Goal: Task Accomplishment & Management: Complete application form

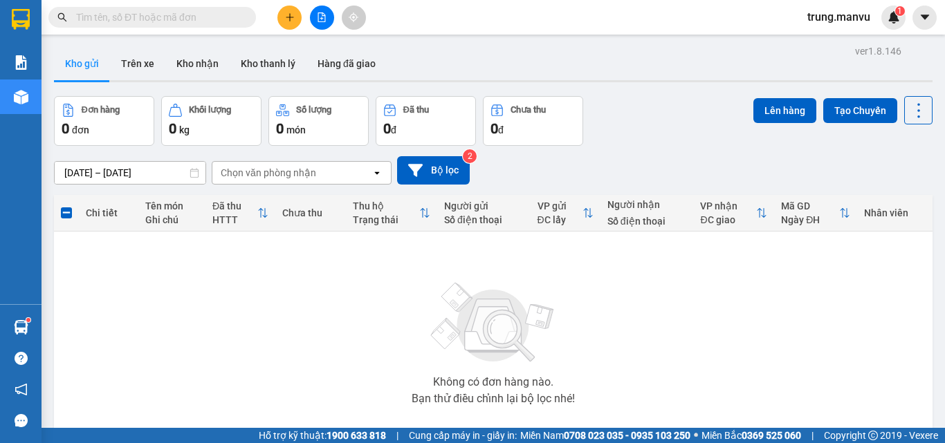
click at [143, 17] on input "text" at bounding box center [157, 17] width 163 height 15
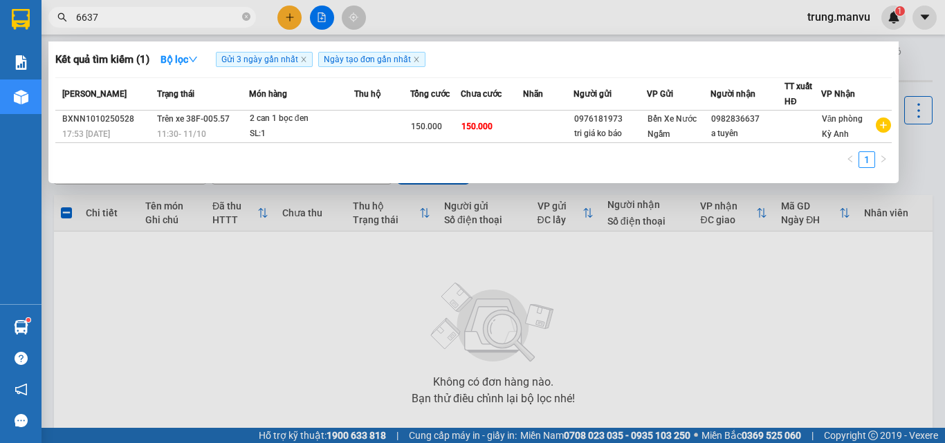
type input "6637"
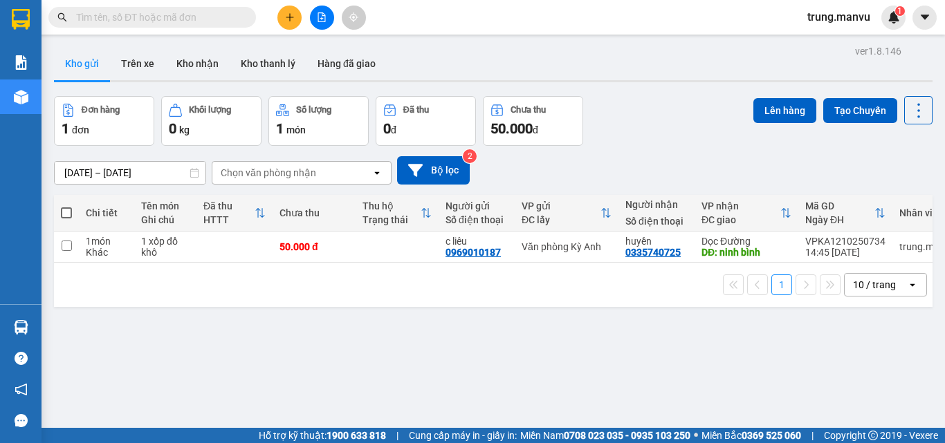
click at [280, 10] on button at bounding box center [289, 18] width 24 height 24
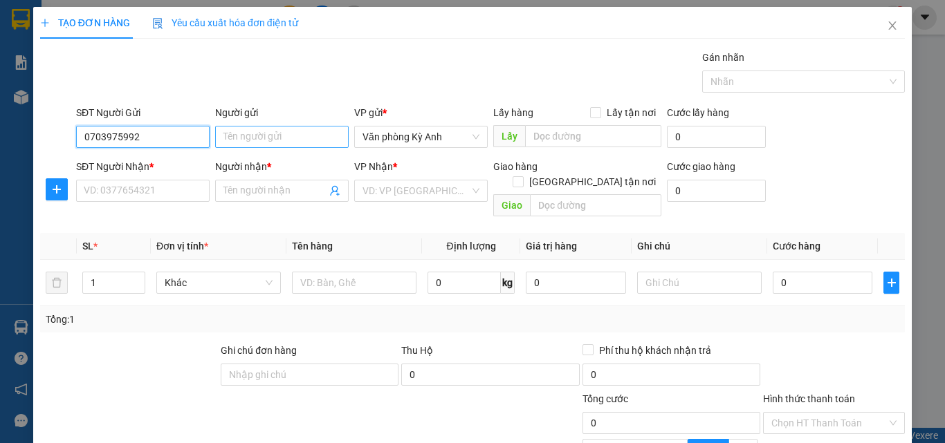
type input "0703975992"
click at [289, 144] on input "Người gửi" at bounding box center [282, 137] width 134 height 22
type input "t"
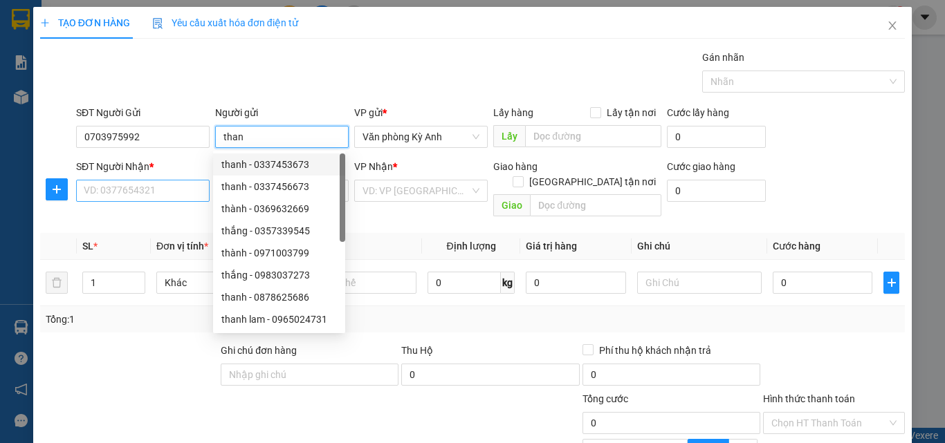
type input "than"
click at [163, 194] on input "SĐT Người Nhận *" at bounding box center [143, 191] width 134 height 22
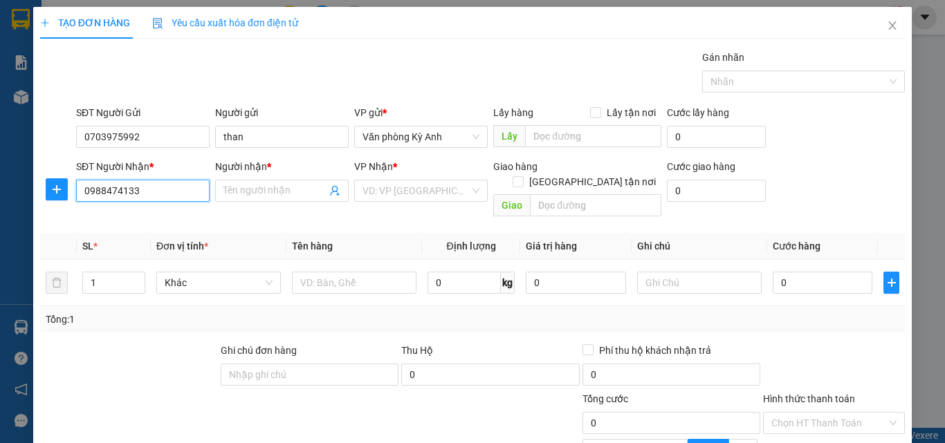
type input "0988474133"
click at [271, 182] on span at bounding box center [282, 191] width 134 height 22
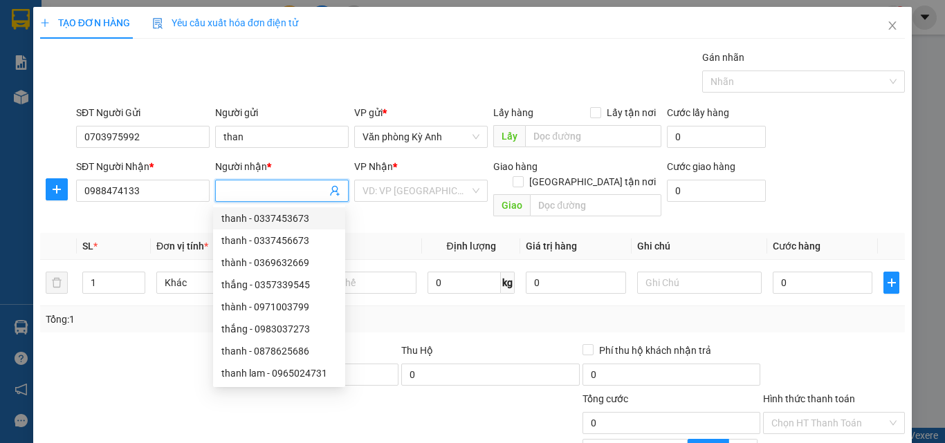
type input "t"
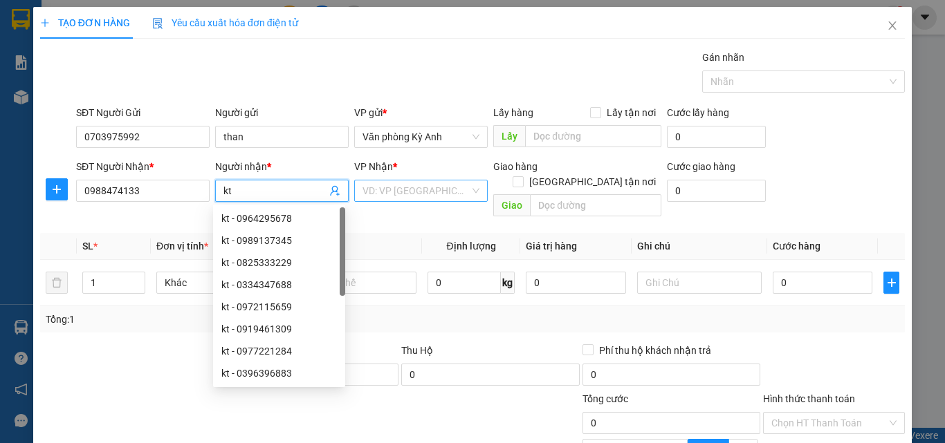
type input "kt"
click at [419, 185] on input "search" at bounding box center [416, 191] width 107 height 21
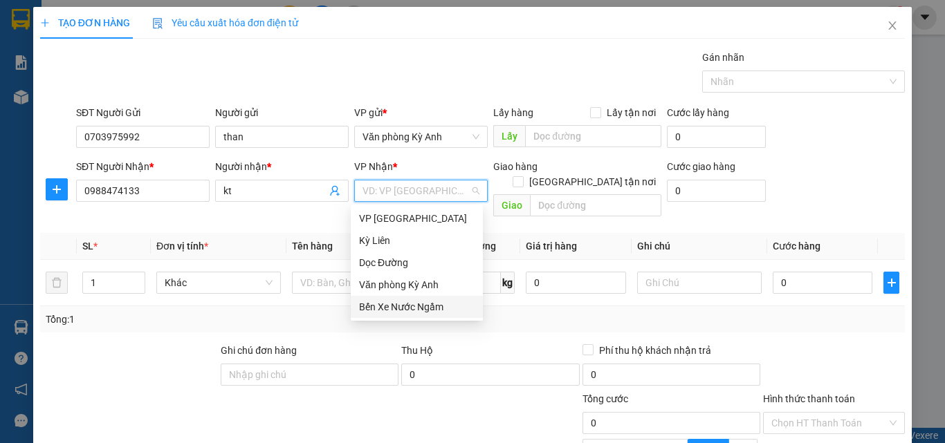
click at [433, 298] on div "Bến Xe Nước Ngầm" at bounding box center [417, 307] width 132 height 22
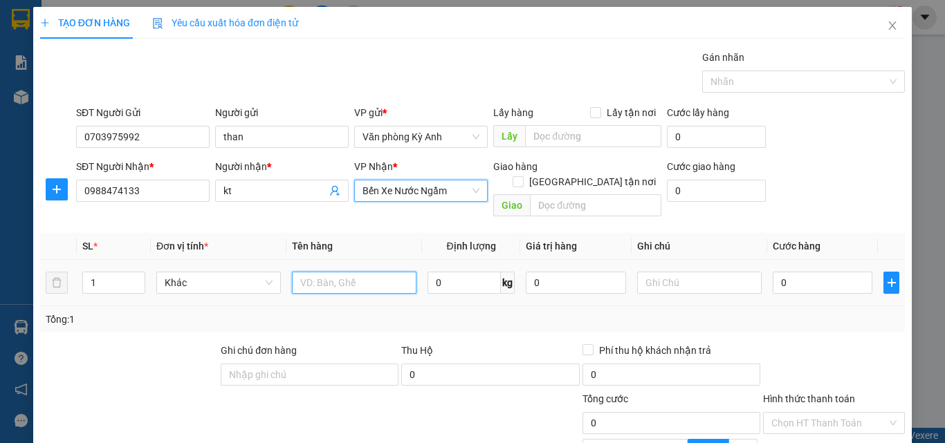
click at [341, 272] on input "text" at bounding box center [354, 283] width 125 height 22
type input "1thung"
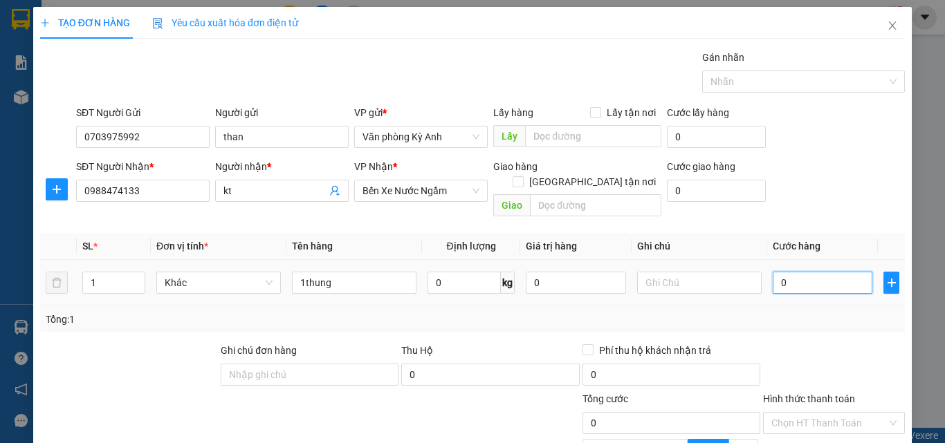
click at [812, 272] on input "0" at bounding box center [823, 283] width 100 height 22
type input "5"
type input "50"
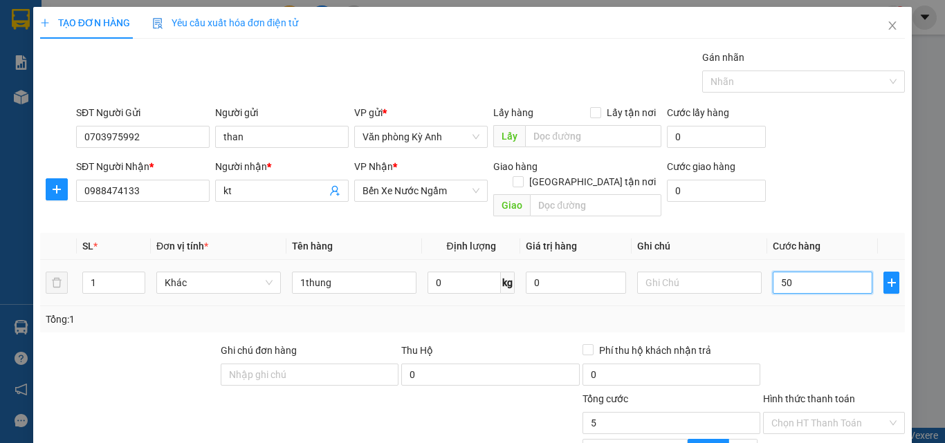
type input "50"
type input "500"
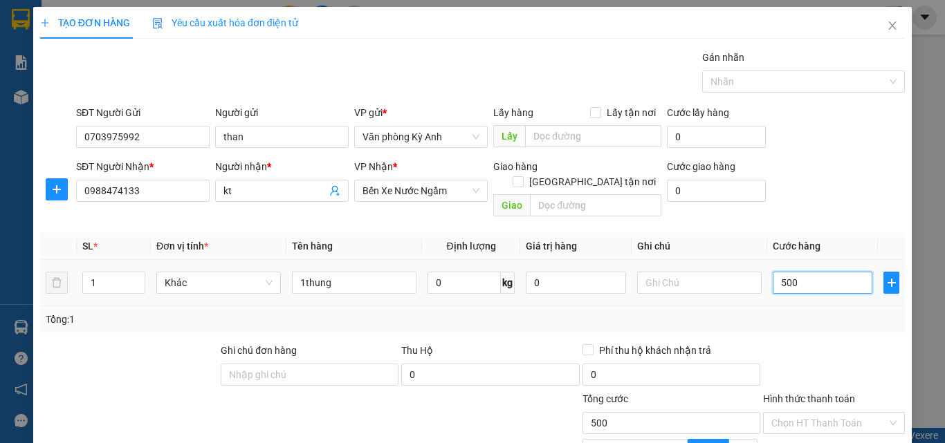
type input "5.000"
type input "50.000"
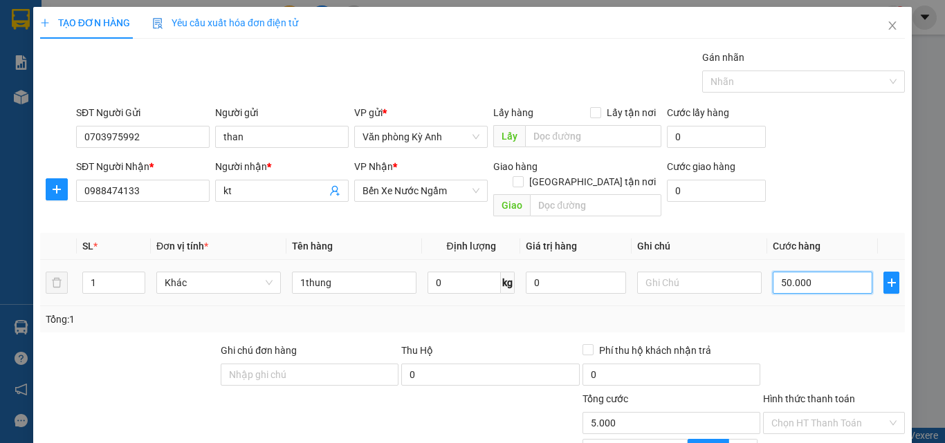
type input "50.000"
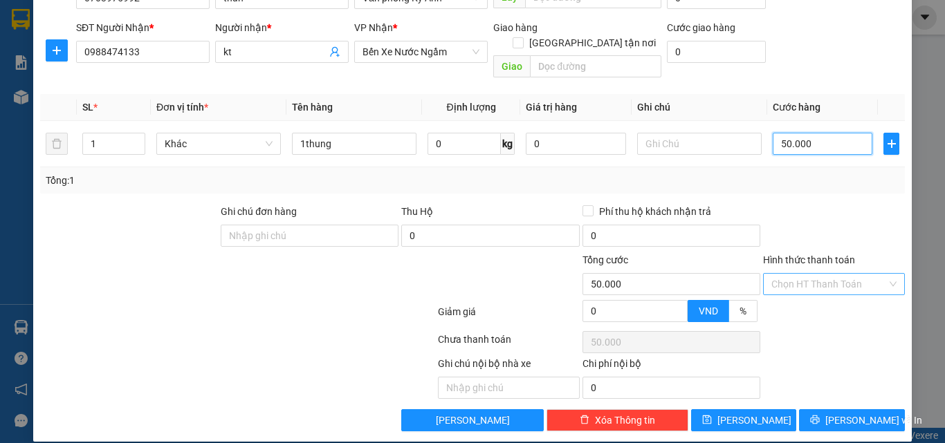
type input "50.000"
click at [811, 274] on input "Hình thức thanh toán" at bounding box center [829, 284] width 116 height 21
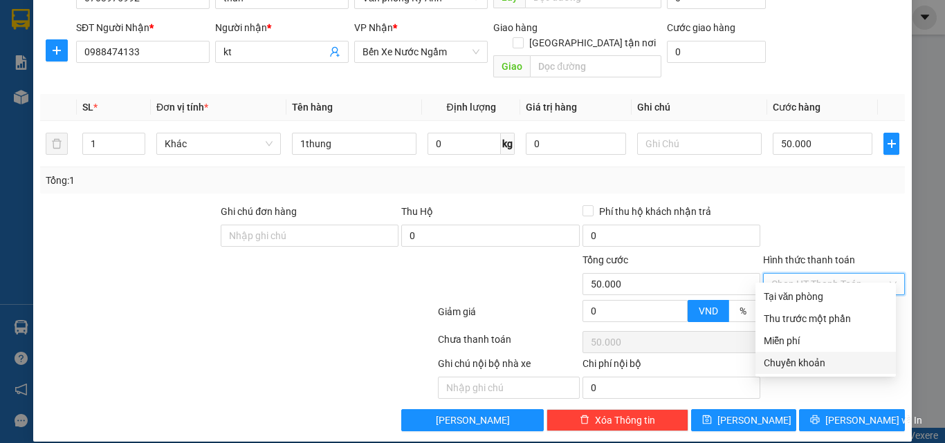
click at [809, 358] on div "Chuyển khoản" at bounding box center [826, 363] width 124 height 15
type input "0"
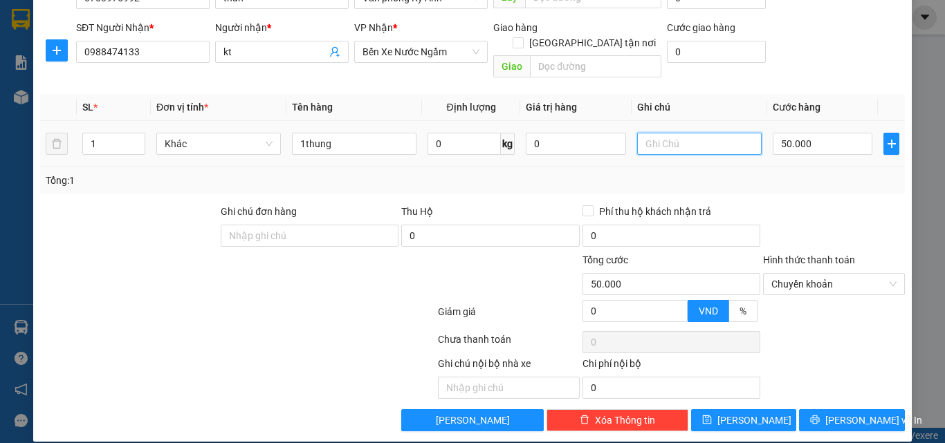
click at [688, 133] on input "text" at bounding box center [699, 144] width 125 height 22
type input "tran văn than 15h24"
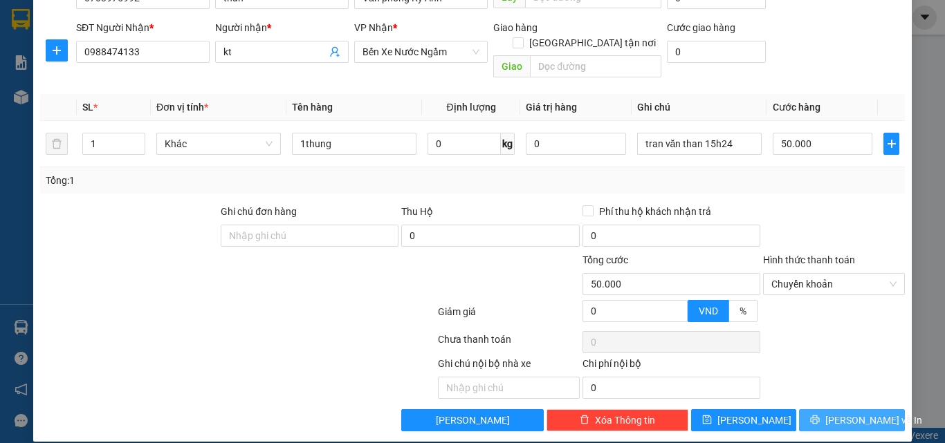
click at [841, 413] on span "Lưu và In" at bounding box center [873, 420] width 97 height 15
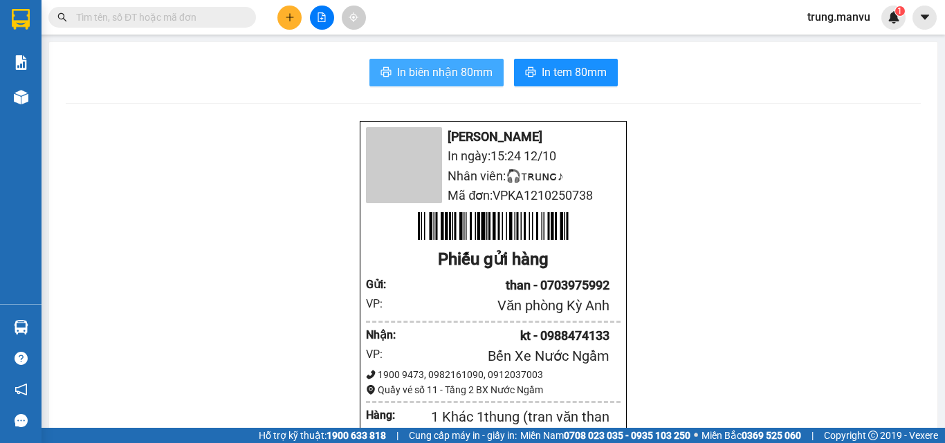
click at [443, 75] on span "In biên nhận 80mm" at bounding box center [444, 72] width 95 height 17
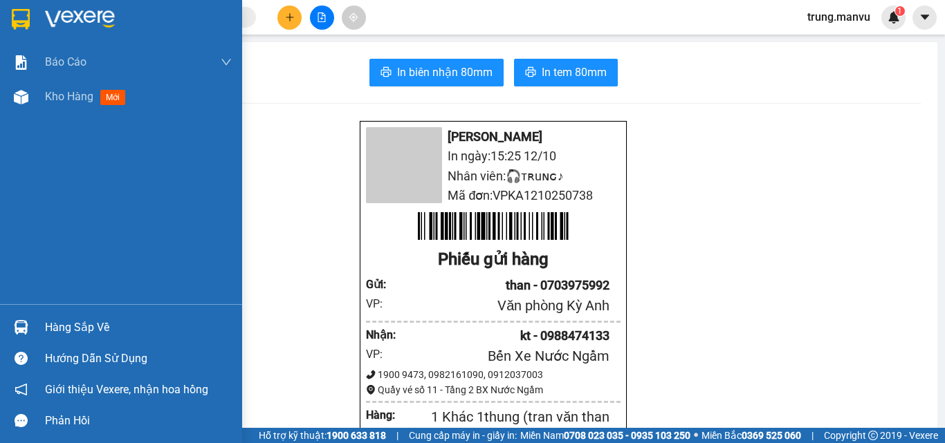
click at [23, 22] on img at bounding box center [21, 19] width 18 height 21
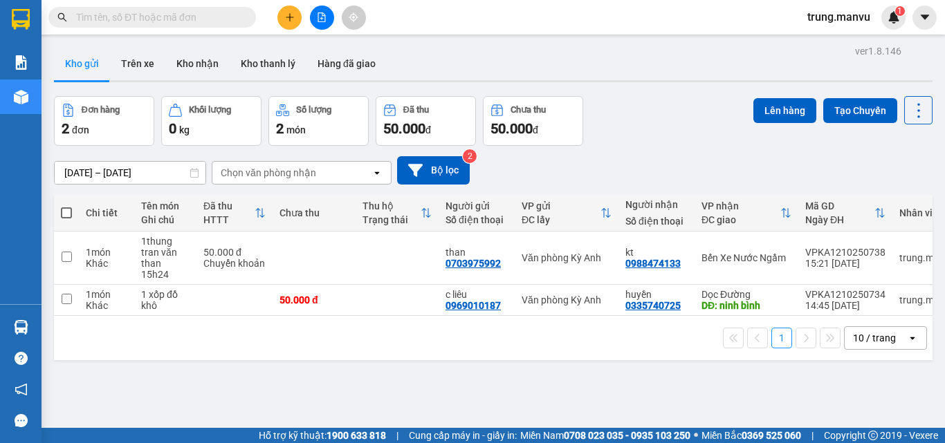
click at [329, 24] on button at bounding box center [322, 18] width 24 height 24
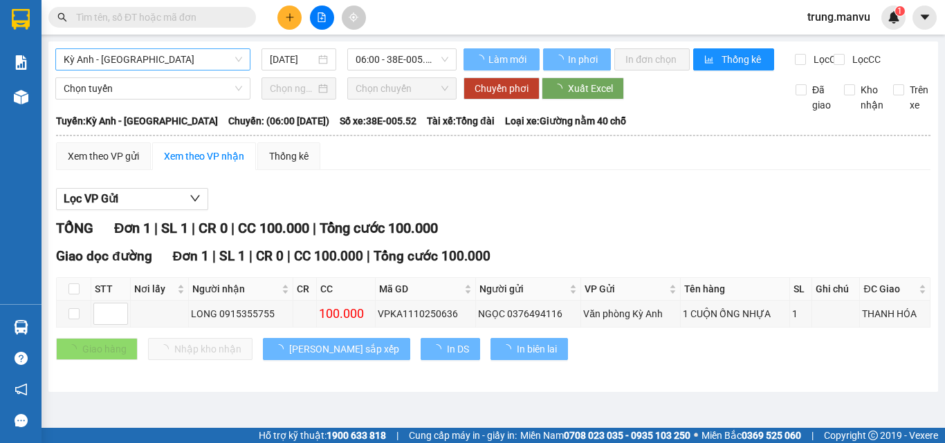
click at [143, 58] on span "Kỳ Anh - Hà Nội" at bounding box center [153, 59] width 178 height 21
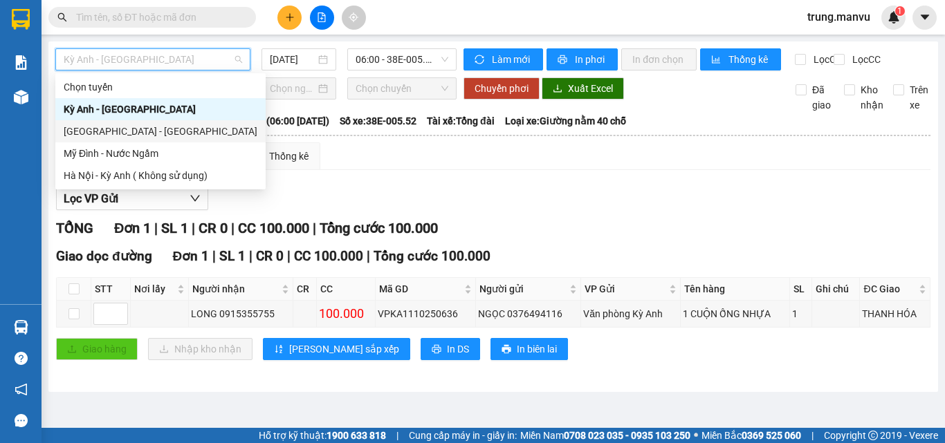
click at [101, 128] on div "Hà Nội - Kỳ Anh" at bounding box center [161, 131] width 194 height 15
type input "12/10/2025"
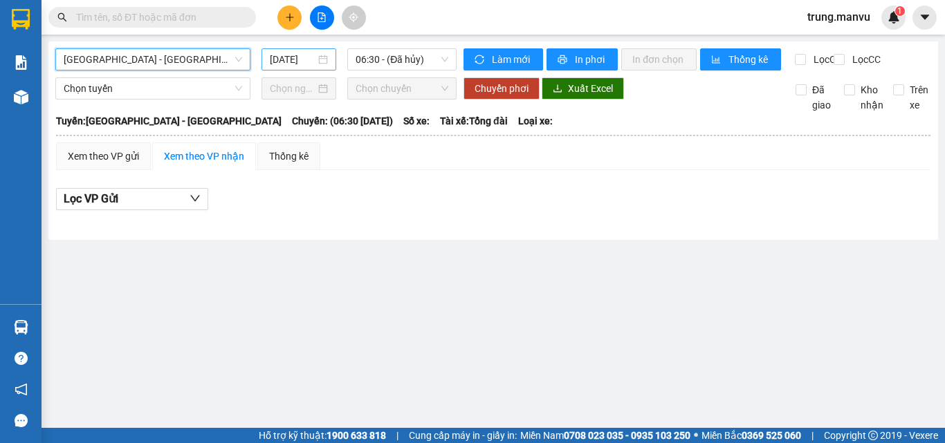
click at [284, 58] on input "12/10/2025" at bounding box center [293, 59] width 46 height 15
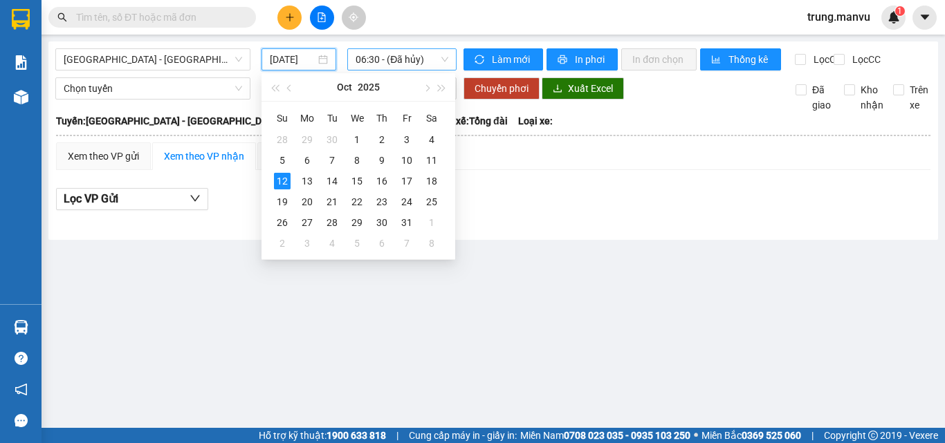
click at [396, 59] on span "06:30 - (Đã hủy)" at bounding box center [402, 59] width 93 height 21
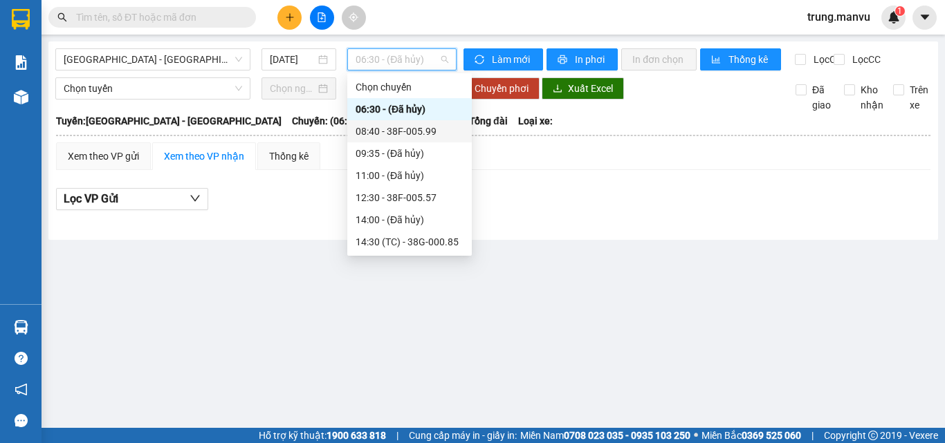
click at [420, 135] on div "08:40 - 38F-005.99" at bounding box center [410, 131] width 108 height 15
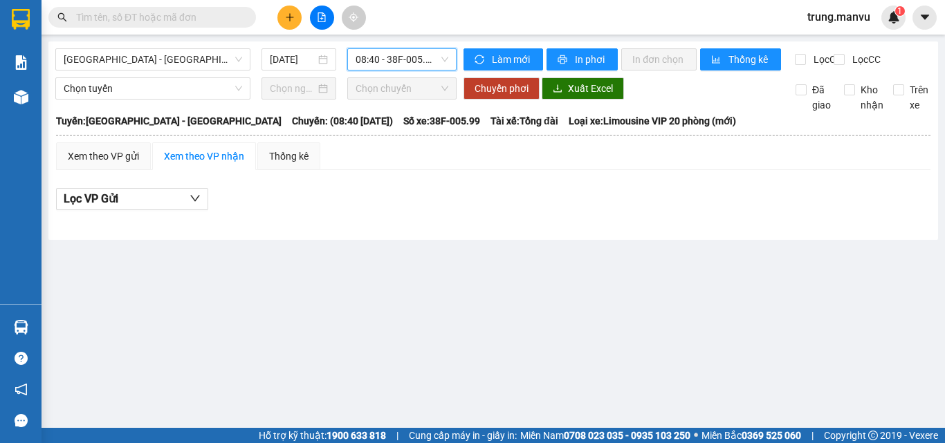
click at [390, 67] on span "08:40 - 38F-005.99" at bounding box center [402, 59] width 93 height 21
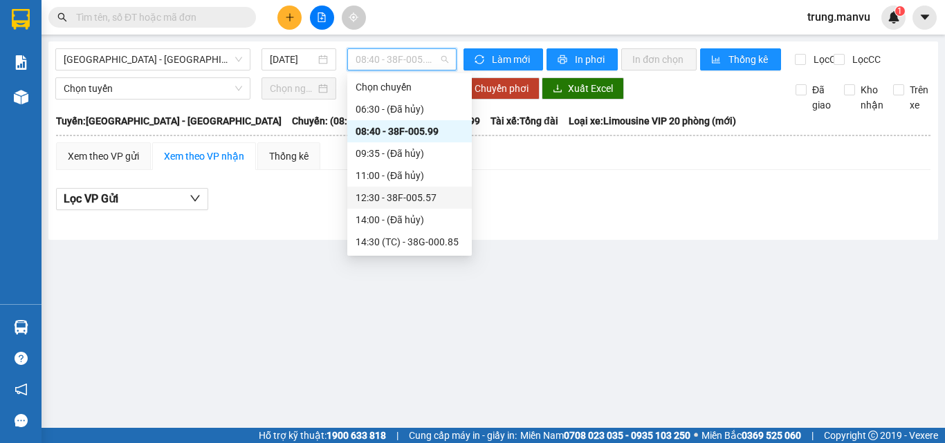
click at [433, 195] on div "12:30 - 38F-005.57" at bounding box center [410, 197] width 108 height 15
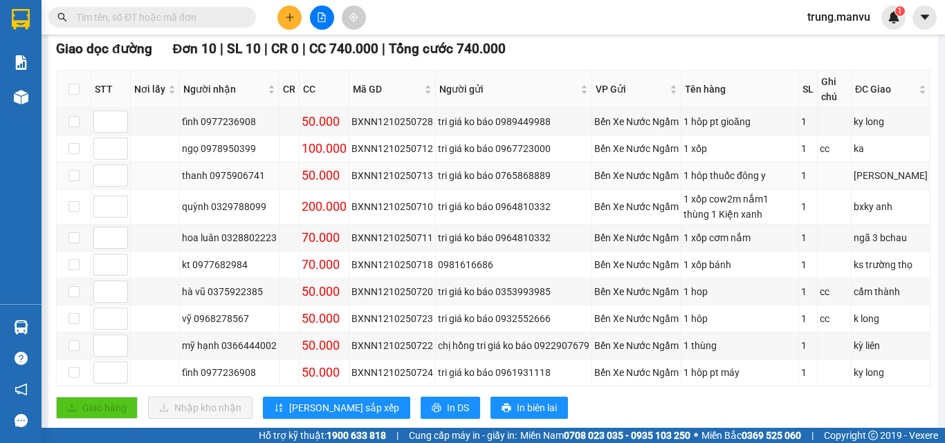
scroll to position [277, 0]
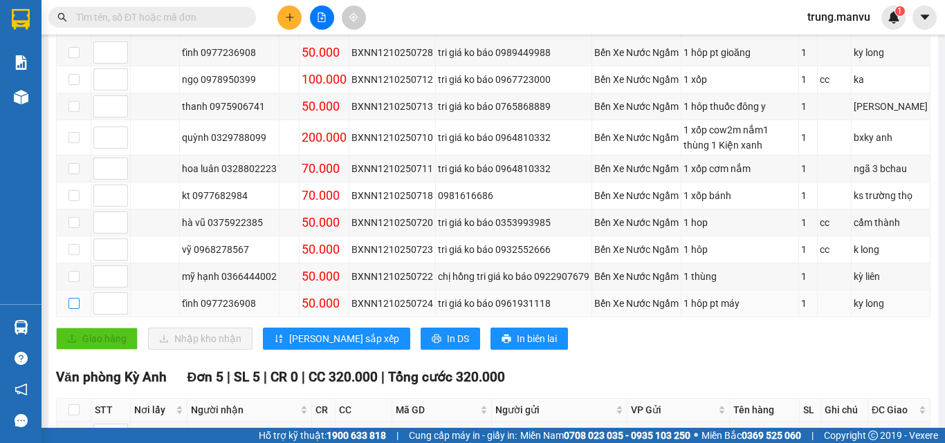
click at [77, 309] on input "checkbox" at bounding box center [73, 303] width 11 height 11
checkbox input "true"
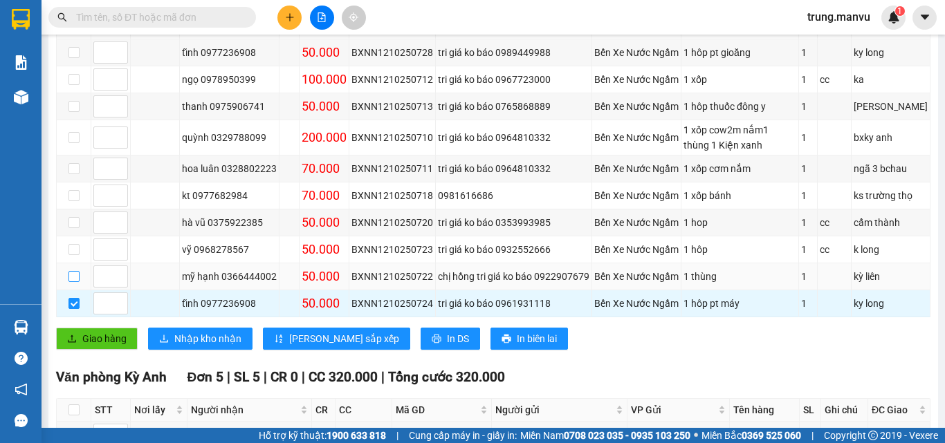
click at [75, 282] on input "checkbox" at bounding box center [73, 276] width 11 height 11
checkbox input "true"
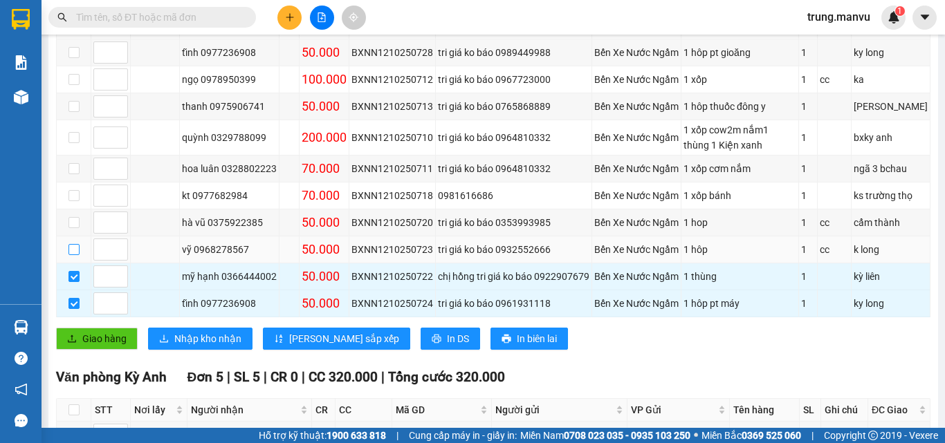
click at [69, 255] on input "checkbox" at bounding box center [73, 249] width 11 height 11
checkbox input "true"
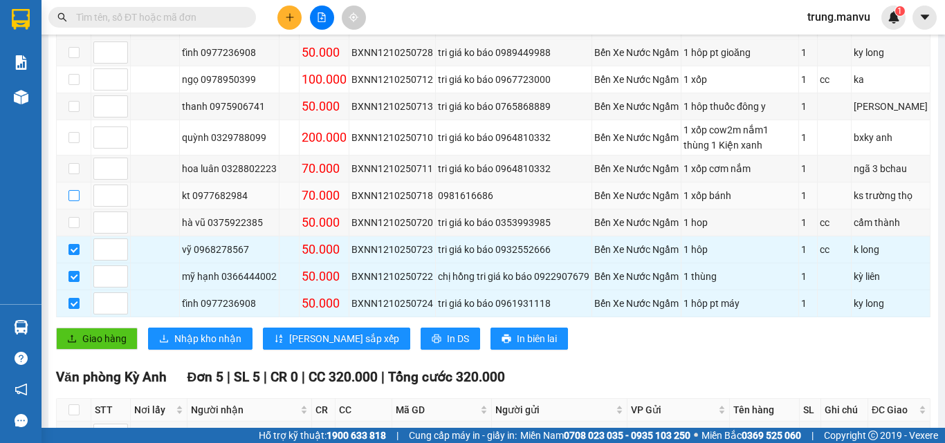
click at [77, 201] on input "checkbox" at bounding box center [73, 195] width 11 height 11
checkbox input "true"
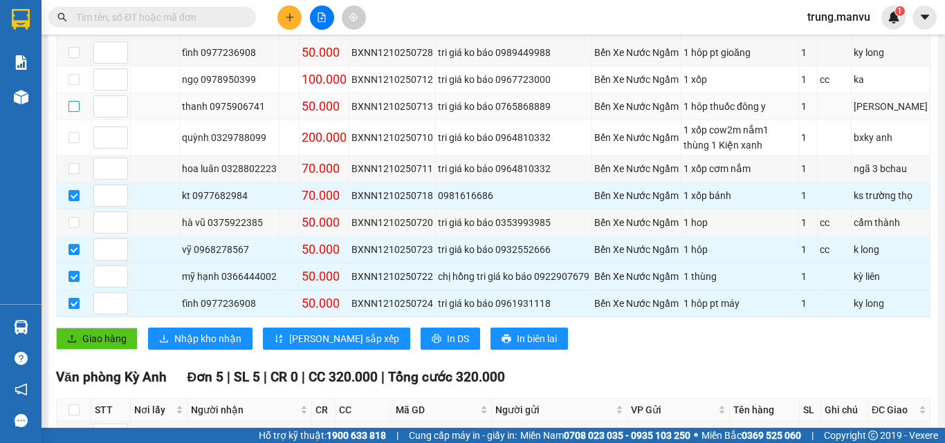
click at [74, 112] on input "checkbox" at bounding box center [73, 106] width 11 height 11
checkbox input "true"
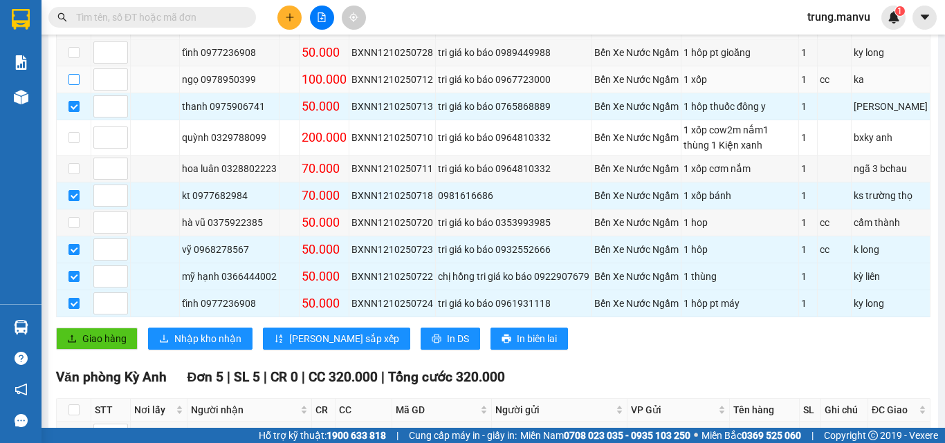
click at [72, 85] on input "checkbox" at bounding box center [73, 79] width 11 height 11
checkbox input "true"
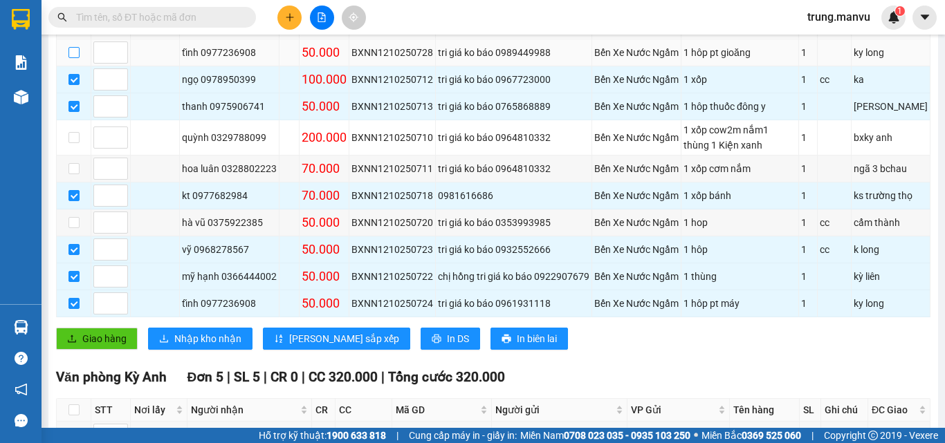
click at [73, 58] on input "checkbox" at bounding box center [73, 52] width 11 height 11
checkbox input "true"
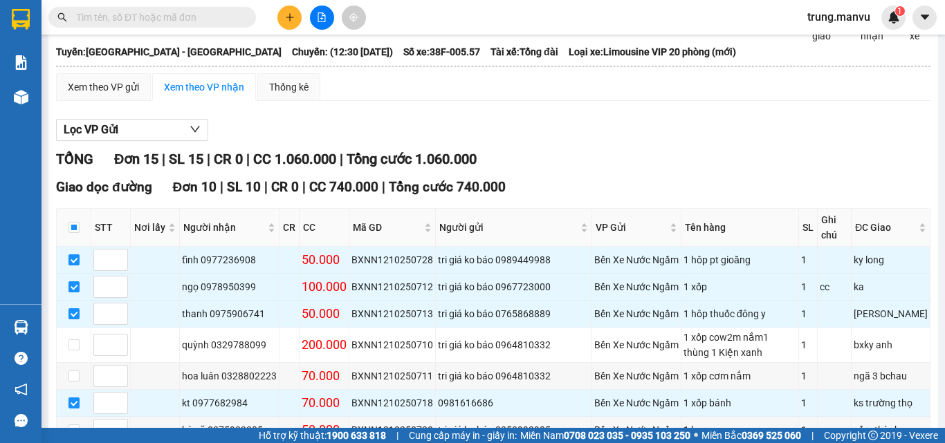
scroll to position [0, 0]
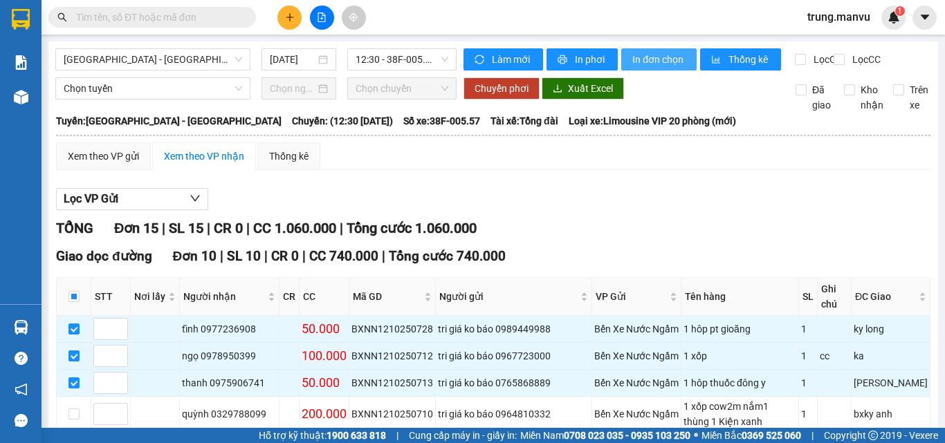
click at [644, 59] on span "In đơn chọn" at bounding box center [658, 59] width 53 height 15
click at [156, 14] on input "text" at bounding box center [157, 17] width 163 height 15
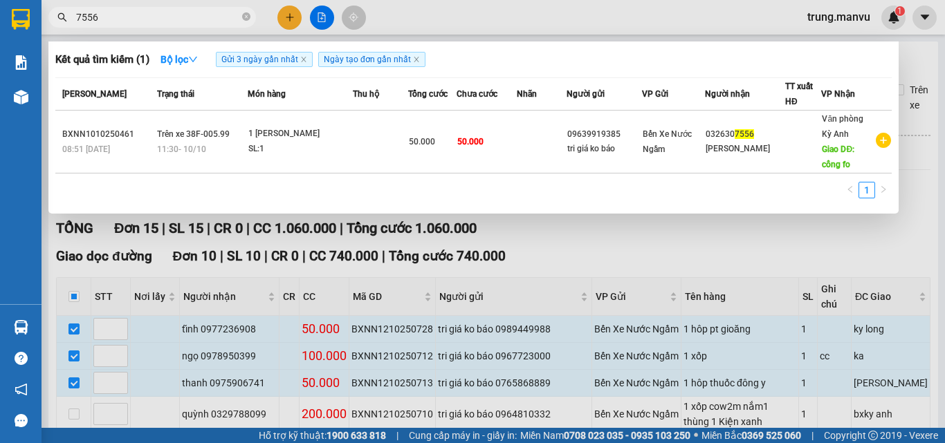
type input "7556"
click at [560, 243] on div at bounding box center [472, 221] width 945 height 443
click at [115, 9] on span "7556" at bounding box center [152, 17] width 208 height 21
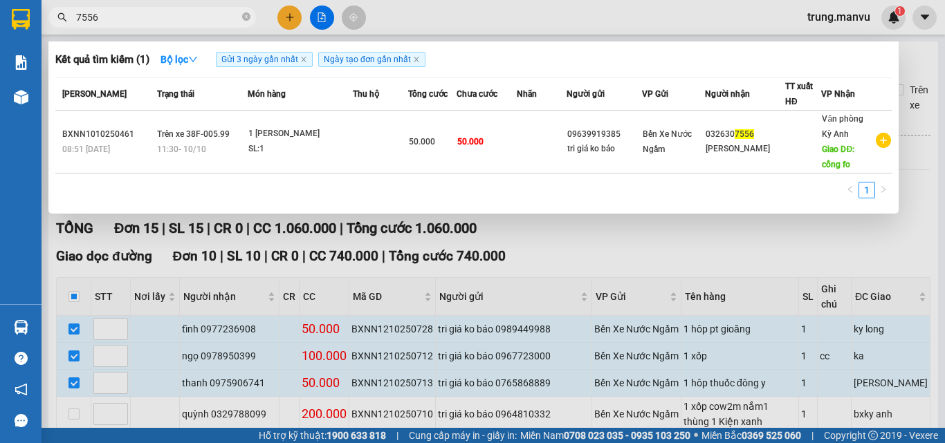
click at [115, 13] on input "7556" at bounding box center [157, 17] width 163 height 15
click at [170, 19] on input "7511" at bounding box center [157, 17] width 163 height 15
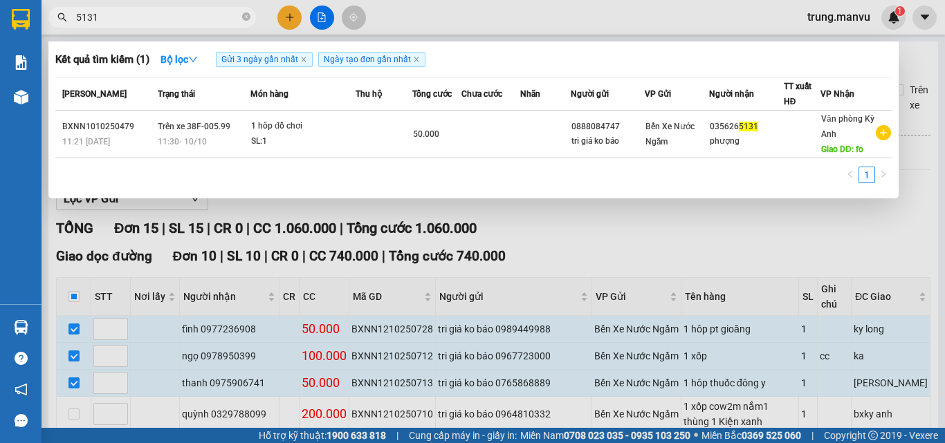
click at [143, 20] on input "5131" at bounding box center [157, 17] width 163 height 15
type input "5131"
click at [686, 266] on div at bounding box center [472, 221] width 945 height 443
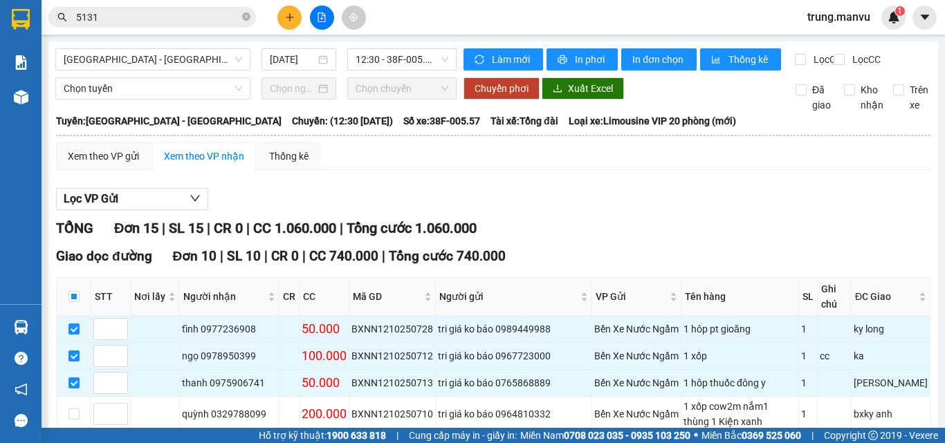
click at [652, 204] on div "Lọc VP Gửi" at bounding box center [493, 199] width 874 height 23
click at [71, 302] on input "checkbox" at bounding box center [73, 296] width 11 height 11
checkbox input "true"
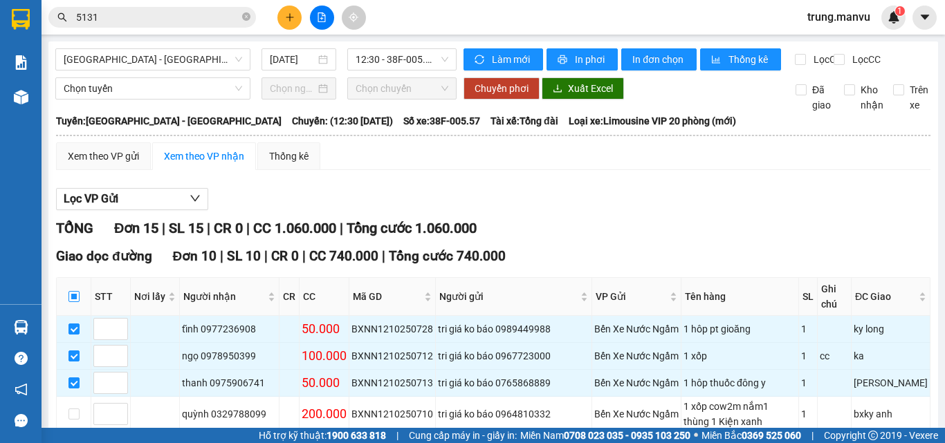
checkbox input "true"
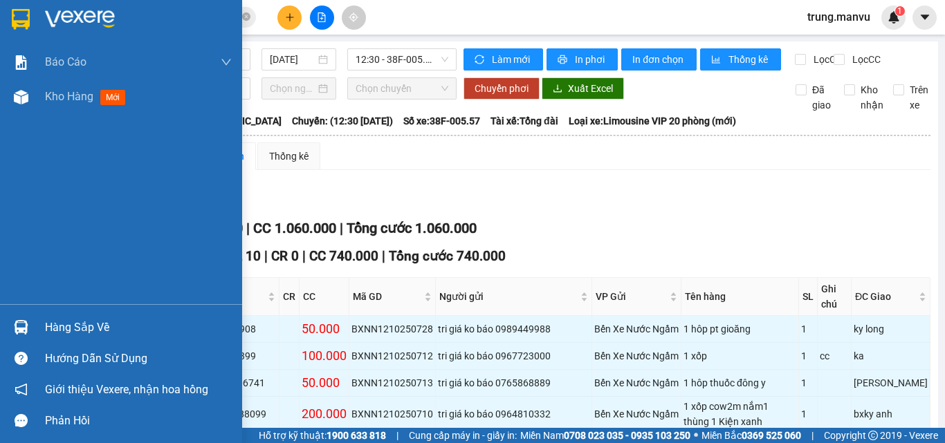
click at [12, 12] on img at bounding box center [21, 19] width 18 height 21
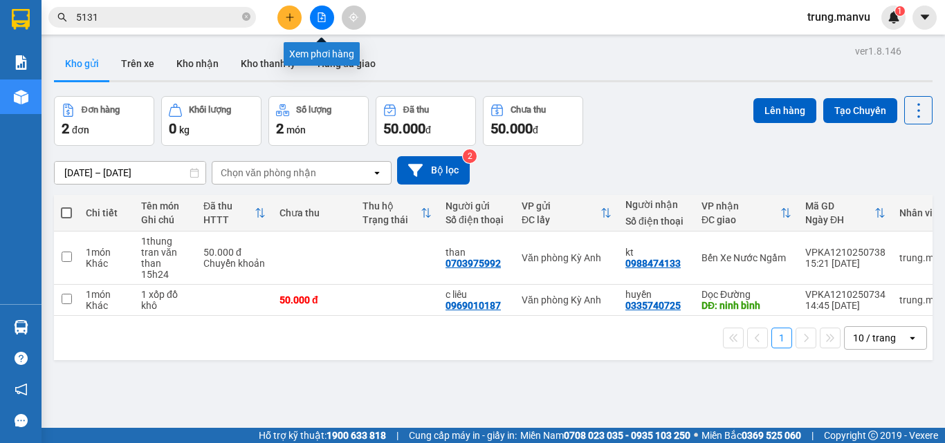
click at [331, 20] on button at bounding box center [322, 18] width 24 height 24
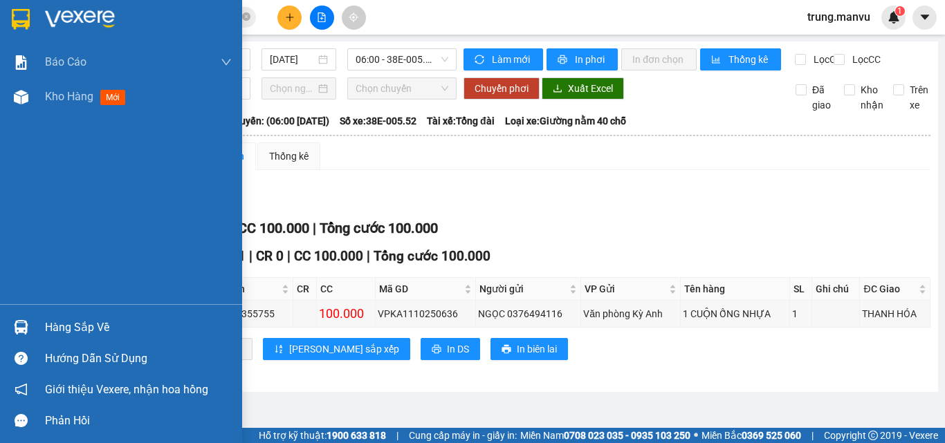
click at [17, 30] on div at bounding box center [21, 19] width 24 height 24
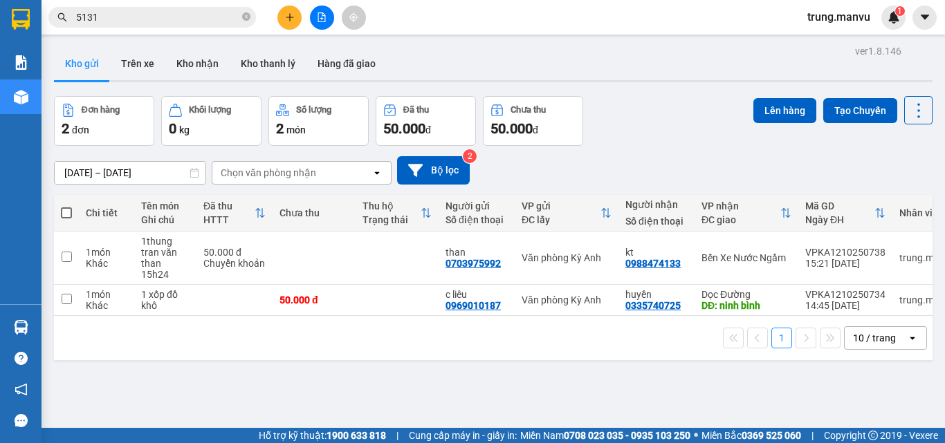
click at [624, 91] on div "ver 1.8.146 Kho gửi Trên xe Kho nhận Kho thanh lý Hàng đã giao Đơn hàng 2 đơn K…" at bounding box center [493, 263] width 890 height 443
click at [322, 12] on icon "file-add" at bounding box center [322, 17] width 8 height 10
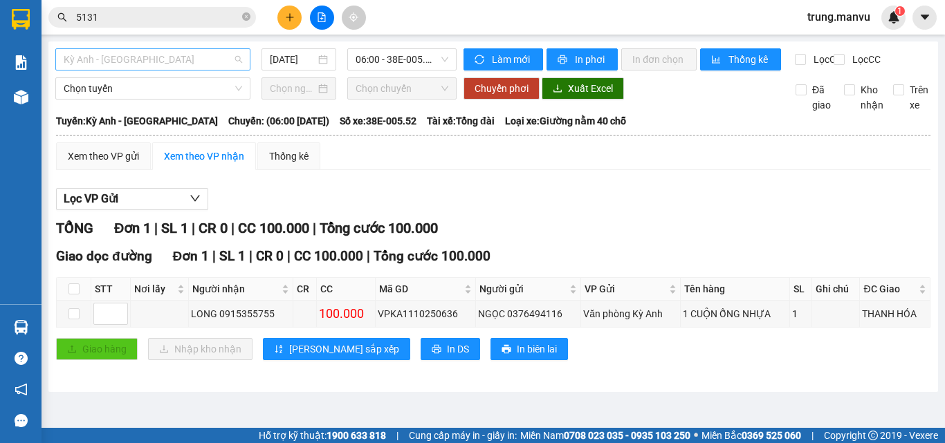
click at [201, 57] on span "Kỳ Anh - Hà Nội" at bounding box center [153, 59] width 178 height 21
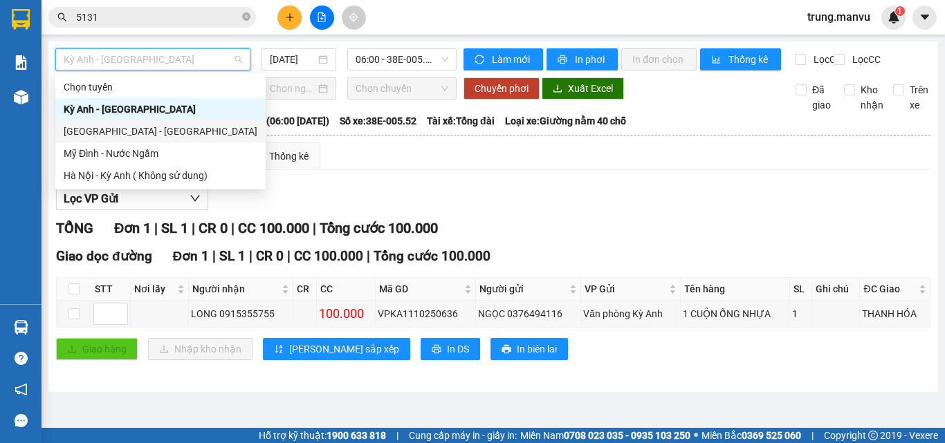
click at [122, 131] on div "Hà Nội - Kỳ Anh" at bounding box center [161, 131] width 194 height 15
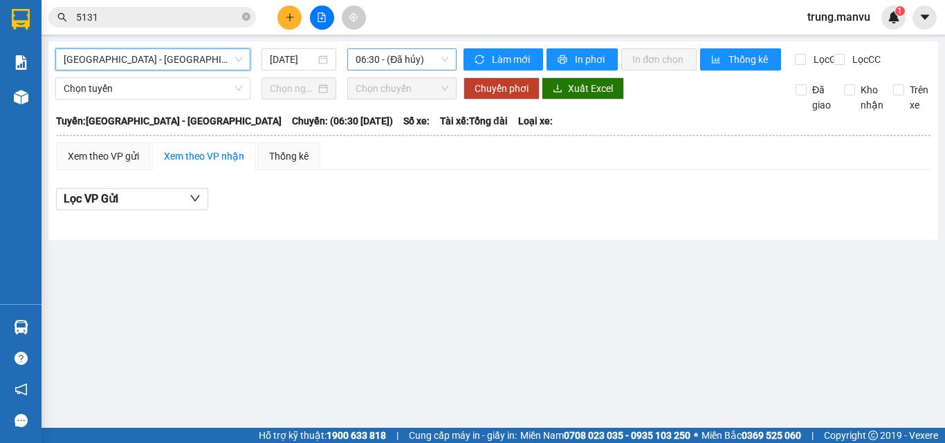
click at [404, 57] on span "06:30 - (Đã hủy)" at bounding box center [402, 59] width 93 height 21
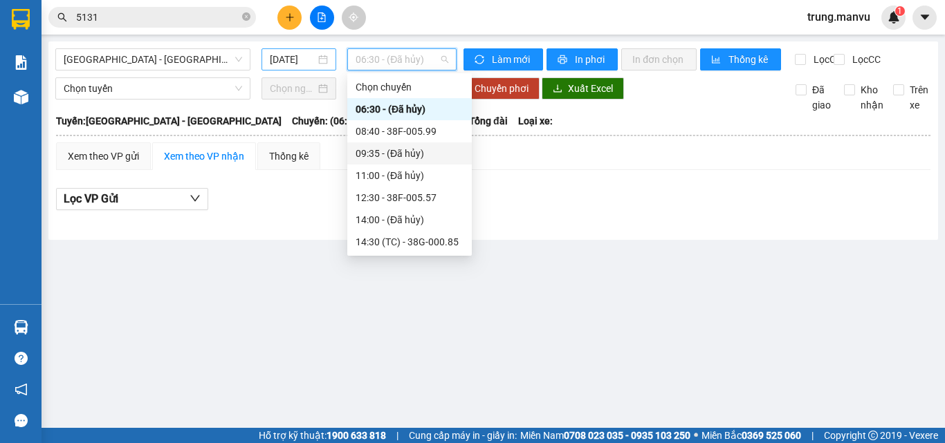
click at [297, 55] on input "12/10/2025" at bounding box center [293, 59] width 46 height 15
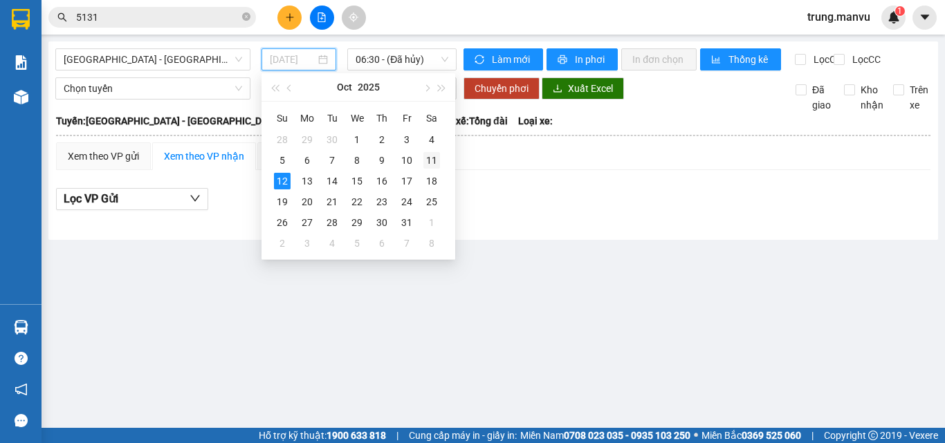
click at [431, 163] on div "11" at bounding box center [431, 160] width 17 height 17
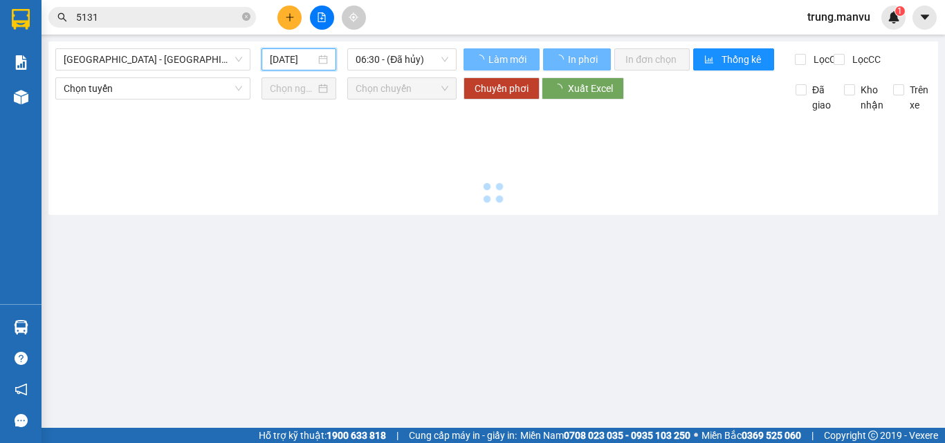
type input "11/10/2025"
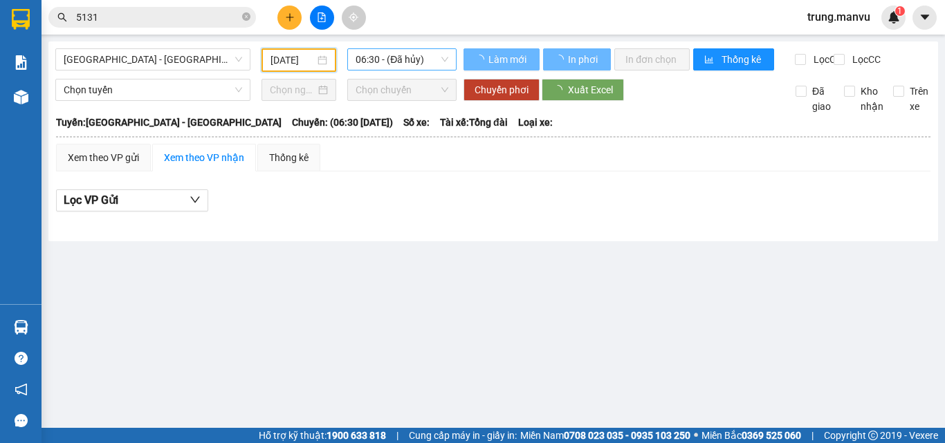
click at [423, 61] on span "06:30 - (Đã hủy)" at bounding box center [402, 59] width 93 height 21
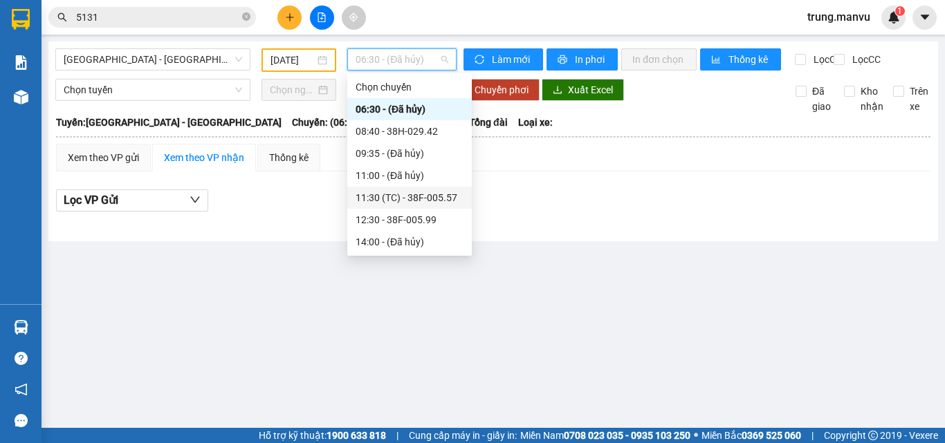
scroll to position [138, 0]
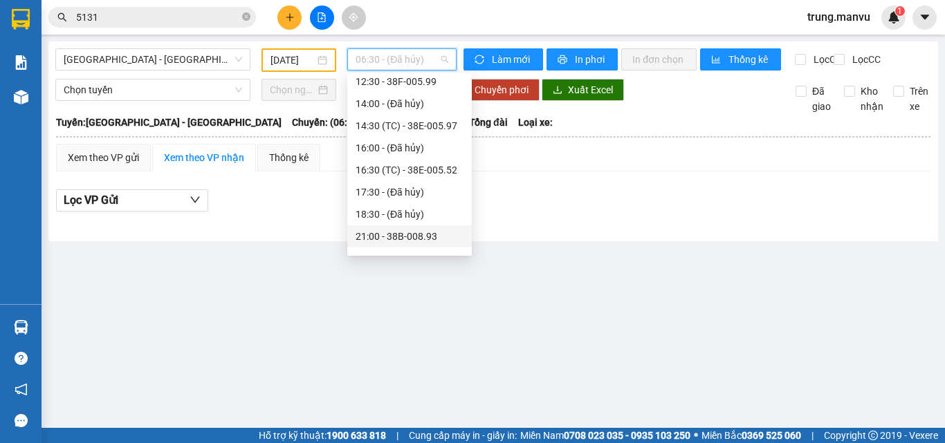
click at [423, 236] on div "21:00 - 38B-008.93" at bounding box center [410, 236] width 108 height 15
click at [385, 54] on span "21:00 - 38B-008.93" at bounding box center [402, 59] width 93 height 21
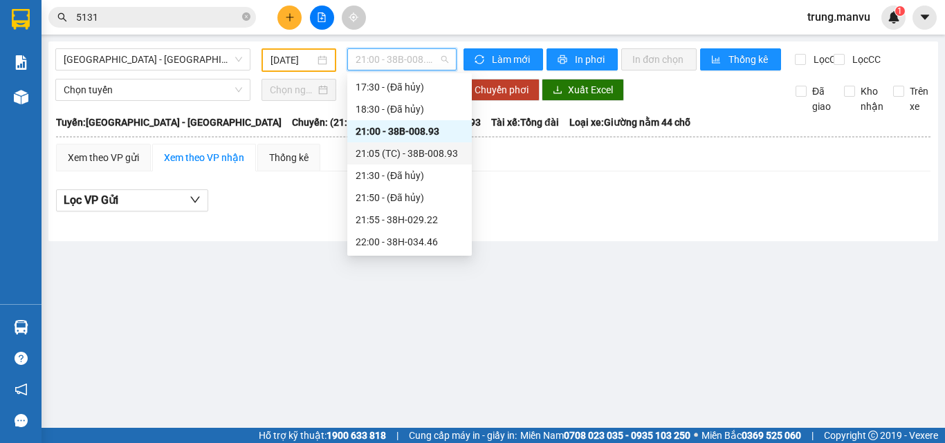
click at [441, 156] on div "21:05 (TC) - 38B-008.93" at bounding box center [410, 153] width 108 height 15
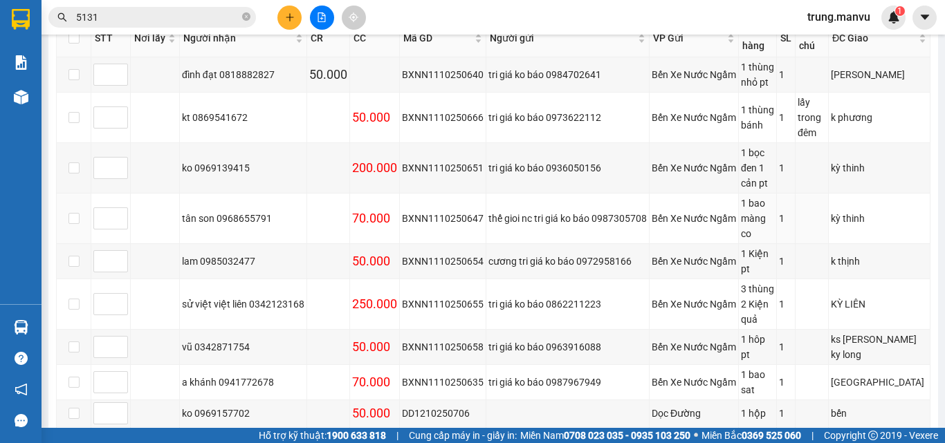
scroll to position [191, 0]
